Goal: Information Seeking & Learning: Find specific fact

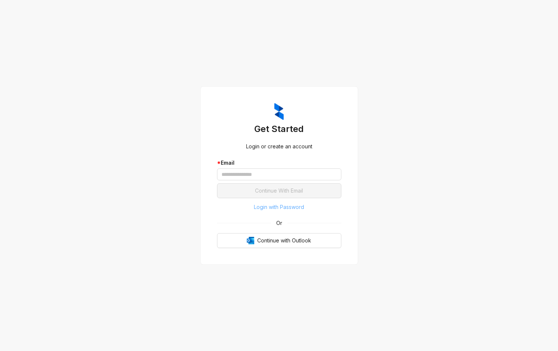
click at [265, 209] on span "Login with Password" at bounding box center [279, 207] width 50 height 8
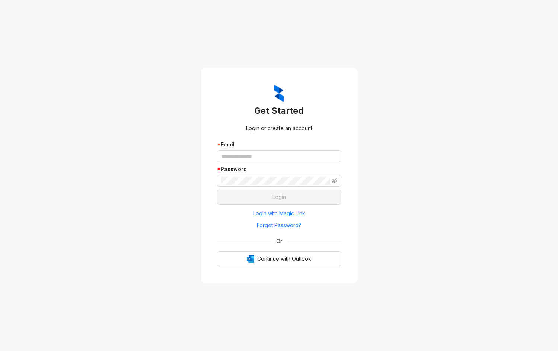
click at [264, 148] on div "* Email" at bounding box center [279, 145] width 124 height 8
click at [263, 155] on input "text" at bounding box center [279, 156] width 124 height 12
type input "**********"
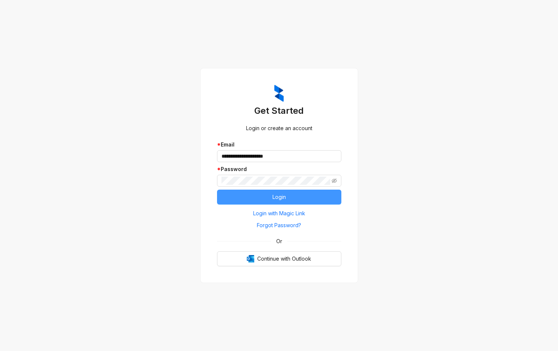
click at [261, 203] on button "Login" at bounding box center [279, 197] width 124 height 15
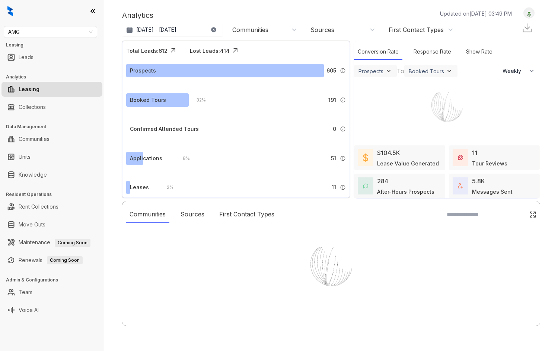
select select "******"
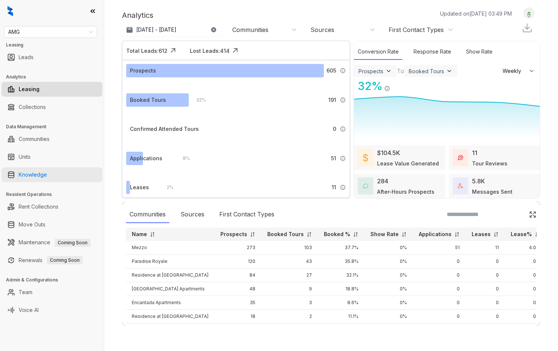
click at [47, 178] on link "Knowledge" at bounding box center [33, 175] width 28 height 15
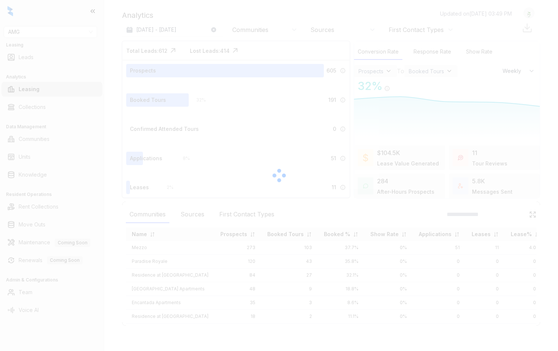
click at [54, 34] on div at bounding box center [279, 175] width 558 height 351
click at [54, 33] on div at bounding box center [279, 175] width 558 height 351
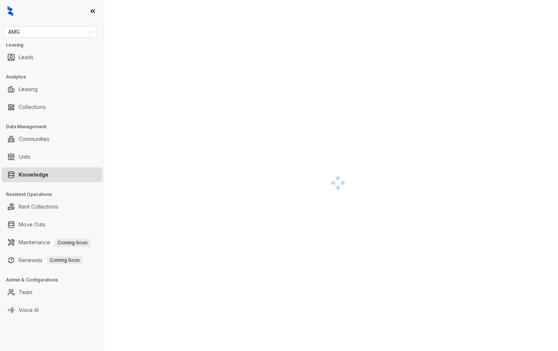
click at [54, 33] on span "AMG" at bounding box center [50, 31] width 85 height 11
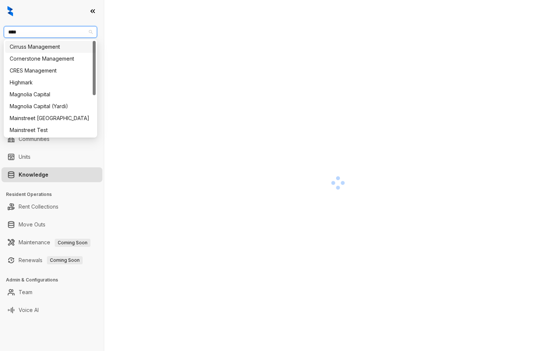
type input "*****"
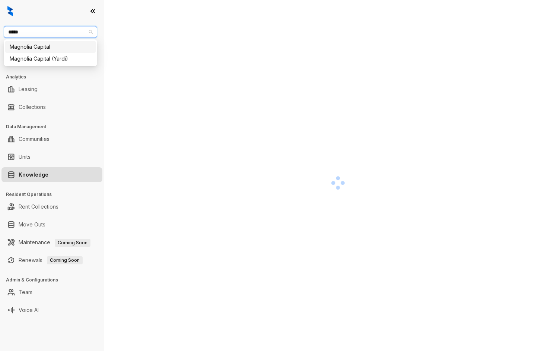
click at [57, 45] on div "Magnolia Capital" at bounding box center [51, 47] width 82 height 8
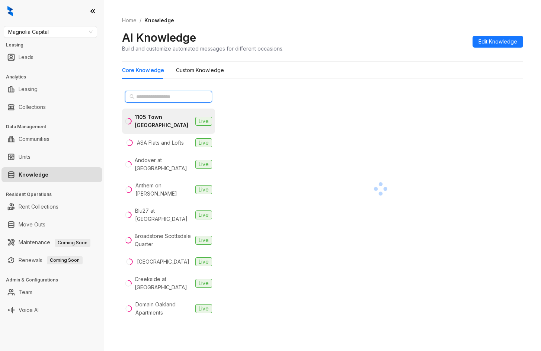
click at [169, 98] on input "text" at bounding box center [169, 97] width 66 height 8
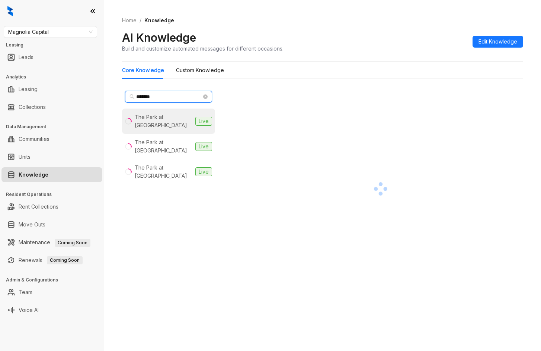
type input "*******"
click at [157, 110] on li "The Park at Murano Live" at bounding box center [168, 121] width 93 height 25
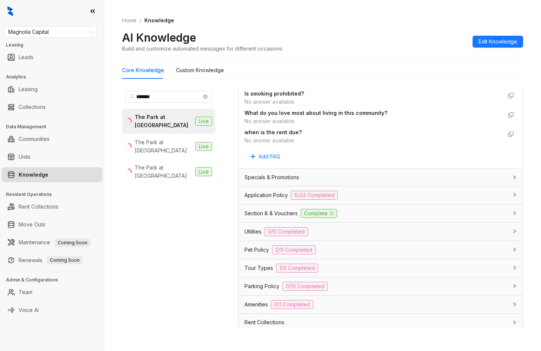
scroll to position [455, 0]
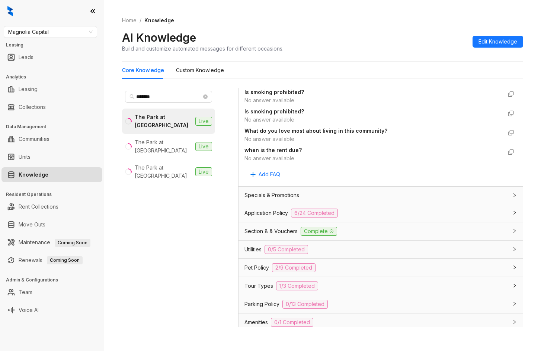
click at [255, 216] on div "Application Policy 6/24 Completed" at bounding box center [377, 213] width 264 height 9
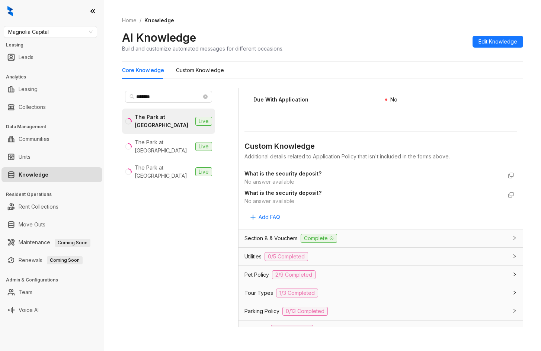
scroll to position [1401, 0]
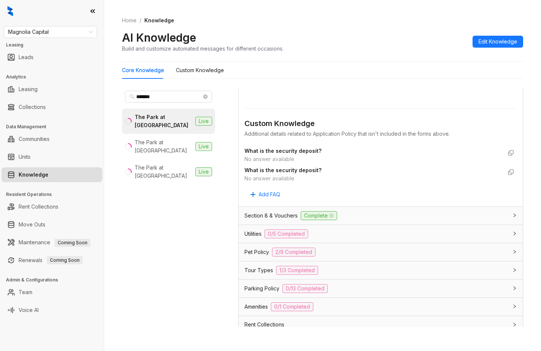
click at [255, 225] on div "Section 8 & Vouchers Complete" at bounding box center [381, 216] width 284 height 18
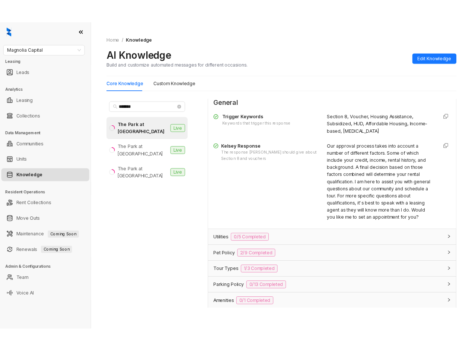
scroll to position [1539, 0]
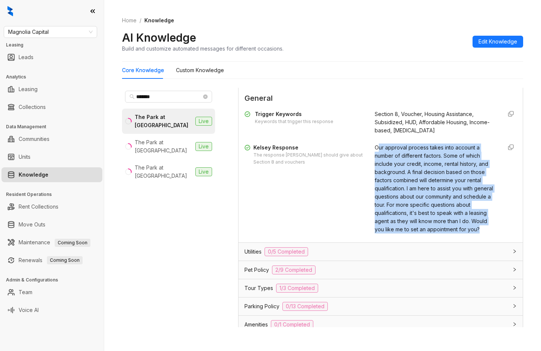
drag, startPoint x: 405, startPoint y: 250, endPoint x: 372, endPoint y: 154, distance: 101.0
click at [255, 154] on div "Trigger Keywords Keywords that trigger this response Section 8, Voucher, Housin…" at bounding box center [381, 172] width 273 height 130
drag, startPoint x: 371, startPoint y: 156, endPoint x: 378, endPoint y: 247, distance: 91.1
click at [255, 237] on div "Trigger Keywords Keywords that trigger this response Section 8, Voucher, Housin…" at bounding box center [381, 172] width 273 height 130
copy span "Our approval process takes into account a number of different factors. Some of …"
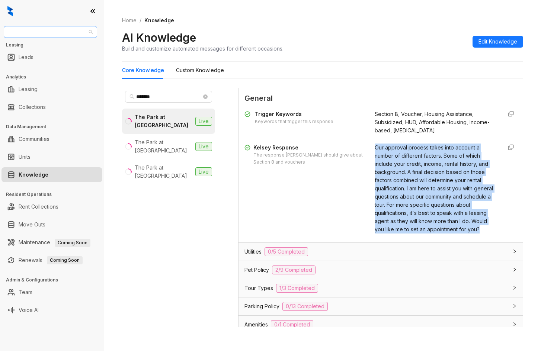
click at [40, 35] on span "Magnolia Capital" at bounding box center [50, 31] width 85 height 11
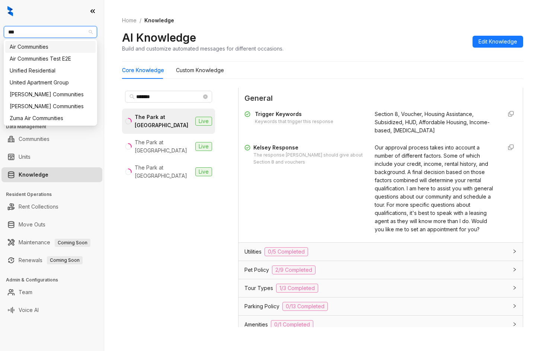
type input "****"
click at [29, 70] on div "United Apartment Group" at bounding box center [51, 71] width 82 height 8
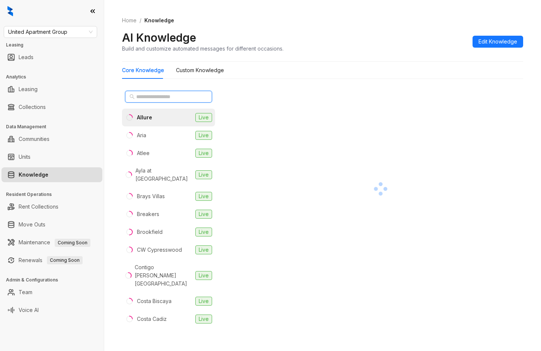
click at [190, 95] on input "text" at bounding box center [169, 97] width 66 height 8
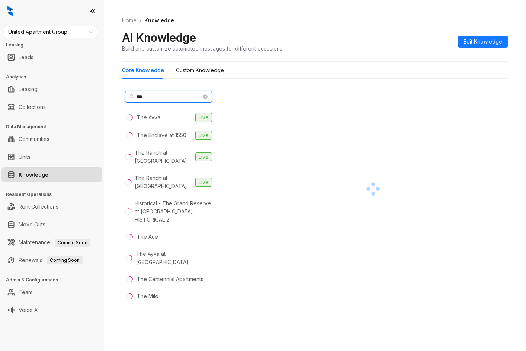
type input "***"
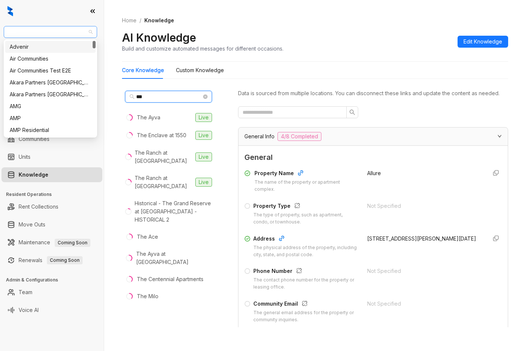
click at [49, 33] on span "United Apartment Group" at bounding box center [50, 31] width 85 height 11
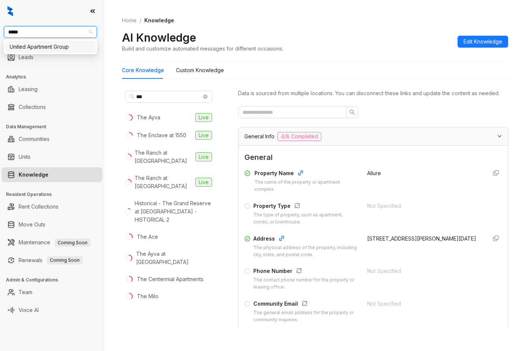
type input "******"
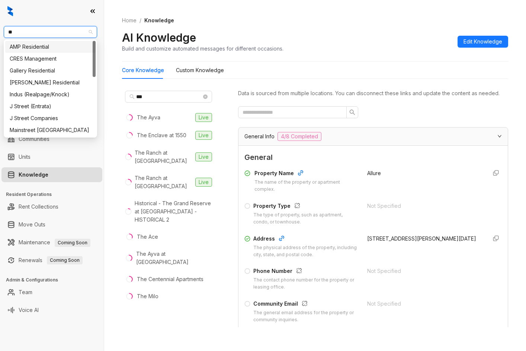
type input "***"
click at [38, 128] on div "Unified Residential" at bounding box center [51, 130] width 82 height 8
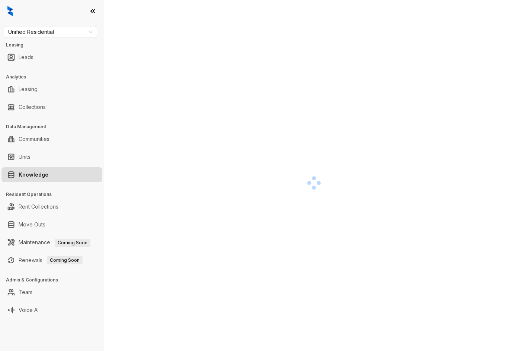
click at [251, 145] on div at bounding box center [314, 182] width 384 height 351
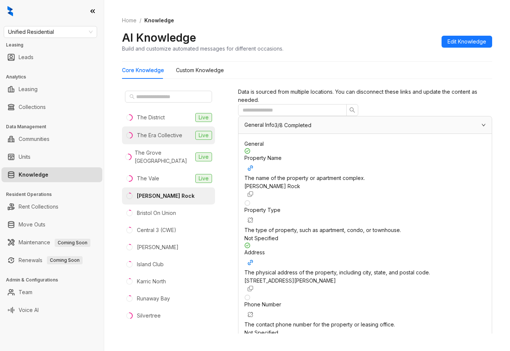
click at [161, 138] on div "The Era Collective" at bounding box center [159, 135] width 45 height 8
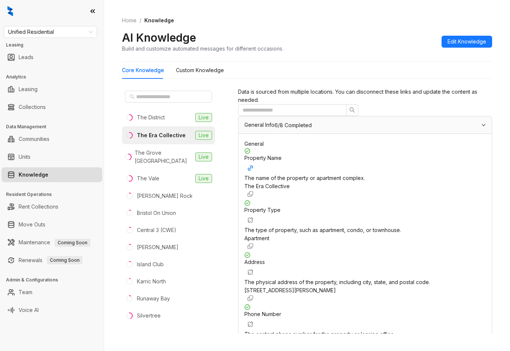
scroll to position [510, 0]
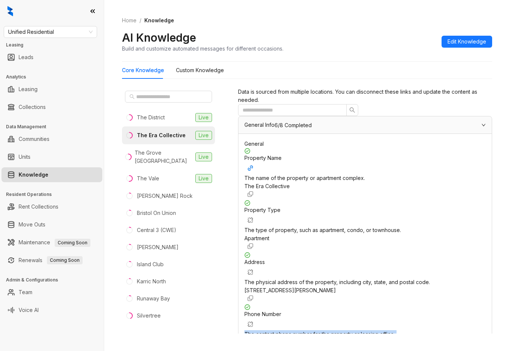
drag, startPoint x: 363, startPoint y: 215, endPoint x: 371, endPoint y: 214, distance: 8.2
click at [383, 305] on div "Phone Number The contact phone number for the property or leasing office. +1314…" at bounding box center [366, 331] width 242 height 52
click at [290, 340] on span "+13143767900" at bounding box center [268, 343] width 46 height 6
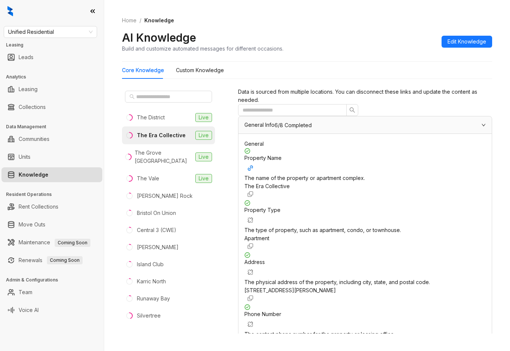
scroll to position [149, 0]
click at [42, 38] on div "Unified Residential Leasing Leads Analytics Leasing Collections Data Management…" at bounding box center [52, 175] width 104 height 351
click at [46, 32] on span "Unified Residential" at bounding box center [50, 31] width 85 height 11
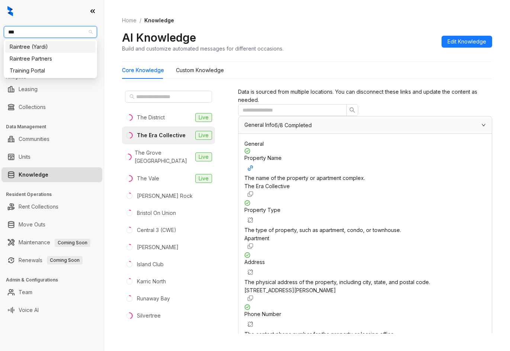
type input "****"
click at [45, 58] on div "Raintree Partners" at bounding box center [51, 59] width 82 height 8
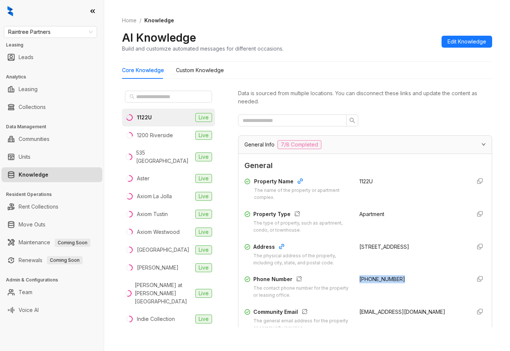
drag, startPoint x: 355, startPoint y: 276, endPoint x: 422, endPoint y: 277, distance: 67.0
click at [422, 277] on div "[PHONE_NUMBER]" at bounding box center [413, 287] width 106 height 24
copy span "[PHONE_NUMBER]"
